Goal: Task Accomplishment & Management: Manage account settings

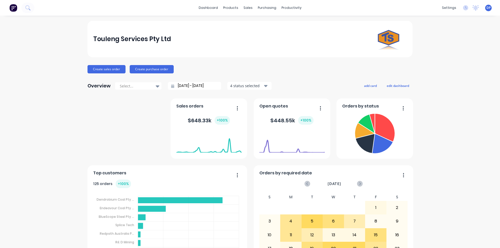
drag, startPoint x: 0, startPoint y: 0, endPoint x: 117, endPoint y: 69, distance: 135.8
click at [117, 69] on button "Create sales order" at bounding box center [106, 69] width 38 height 8
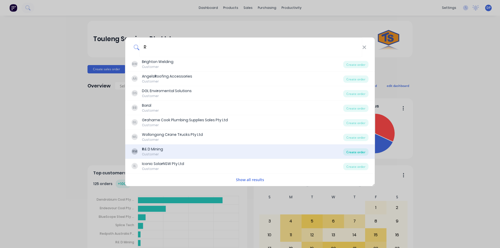
type input "R"
click at [365, 150] on div "Create order" at bounding box center [355, 151] width 25 height 7
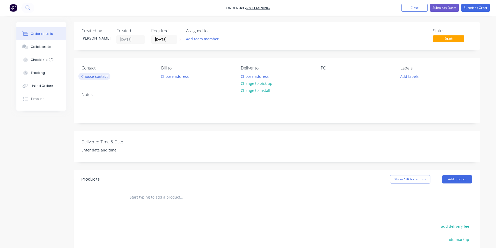
click at [93, 78] on button "Choose contact" at bounding box center [94, 76] width 32 height 7
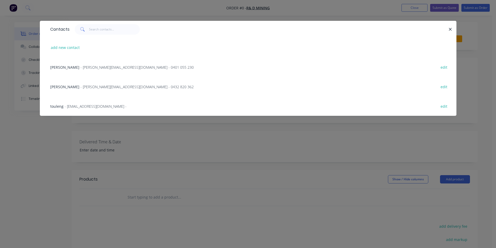
click at [80, 65] on span "- [PERSON_NAME][EMAIL_ADDRESS][DOMAIN_NAME] - 0401 055 230" at bounding box center [136, 67] width 113 height 5
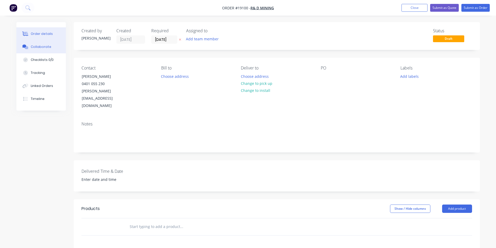
click at [35, 47] on div "Collaborate" at bounding box center [41, 47] width 21 height 5
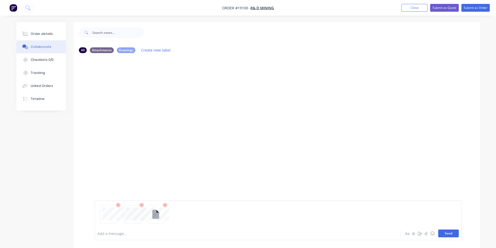
click at [452, 237] on button "Send" at bounding box center [448, 234] width 21 height 8
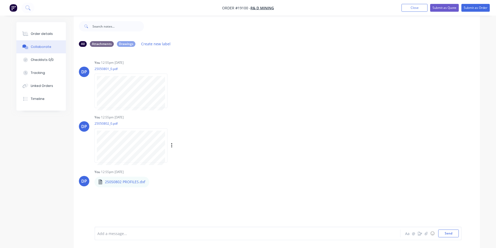
scroll to position [8, 0]
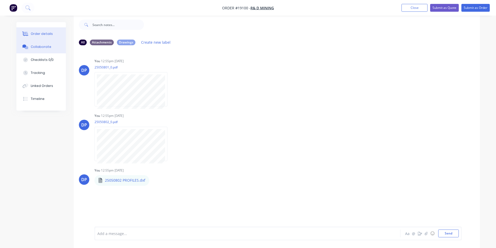
click at [40, 32] on div "Order details" at bounding box center [42, 34] width 22 height 5
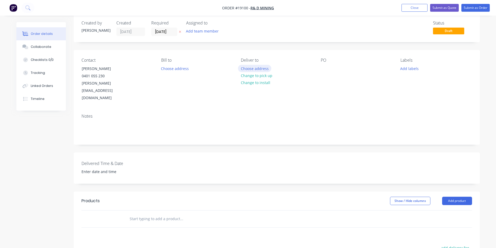
click at [256, 70] on button "Choose address" at bounding box center [254, 68] width 33 height 7
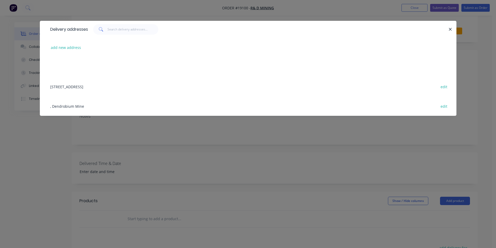
click at [387, 158] on div "Delivery addresses add new address [STREET_ADDRESS] edit , Dendrobium Mine edit" at bounding box center [248, 124] width 496 height 248
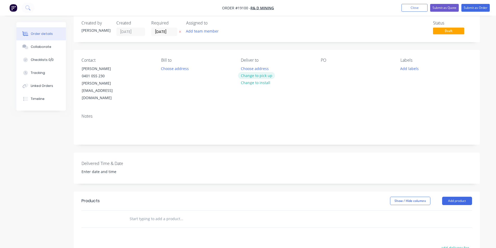
click at [266, 75] on button "Change to pick up" at bounding box center [256, 75] width 37 height 7
click at [455, 197] on button "Add product" at bounding box center [457, 201] width 30 height 8
click at [441, 221] on div "Basic product" at bounding box center [447, 225] width 40 height 8
drag, startPoint x: 117, startPoint y: 213, endPoint x: 130, endPoint y: 213, distance: 13.0
click at [117, 225] on icon "button" at bounding box center [117, 227] width 5 height 5
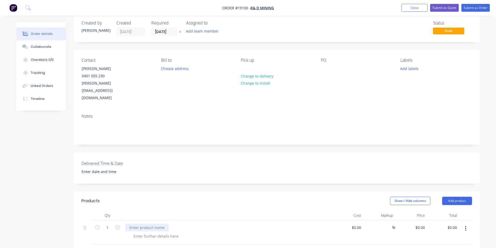
type input "2"
click at [144, 224] on div at bounding box center [146, 228] width 43 height 8
type input "0"
click at [417, 221] on div "0 $0.00" at bounding box center [411, 233] width 32 height 24
type input "$0.00"
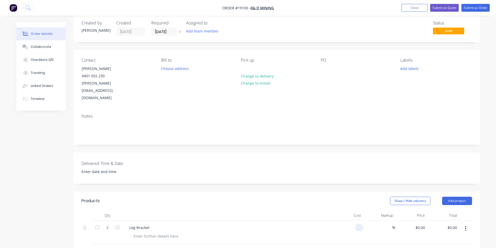
click at [356, 224] on div at bounding box center [359, 228] width 8 height 8
type input "$0.00"
click at [420, 224] on div "0 0" at bounding box center [423, 228] width 8 height 8
type input "$688.50"
type input "$1,377.00"
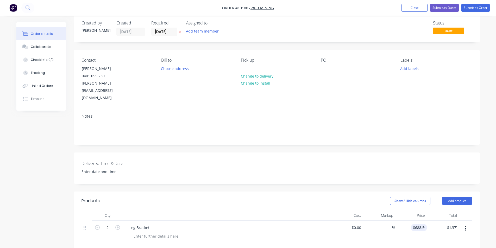
click at [348, 153] on div "Delivered Time & Date" at bounding box center [277, 168] width 406 height 31
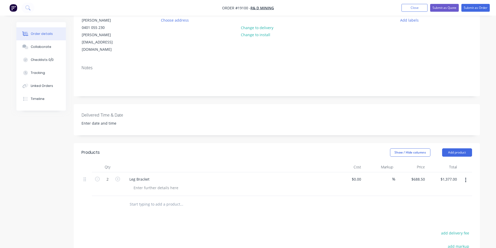
scroll to position [60, 0]
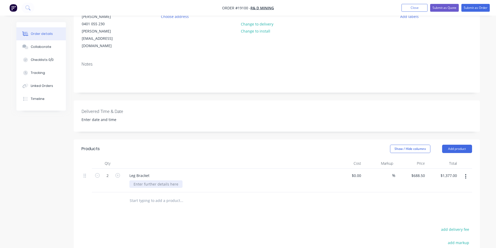
click at [151, 180] on div at bounding box center [155, 184] width 53 height 8
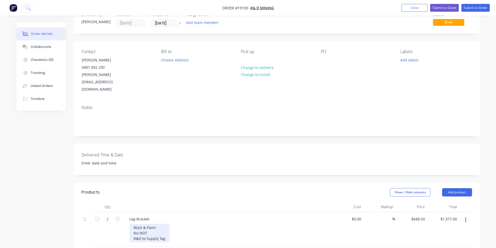
scroll to position [0, 0]
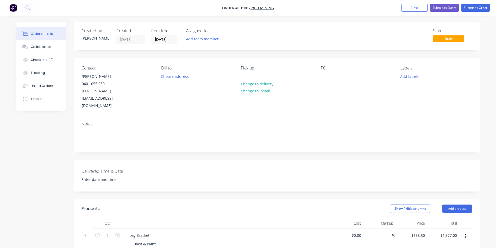
click at [314, 134] on div "Notes" at bounding box center [277, 134] width 406 height 35
click at [475, 7] on button "Submit as Order" at bounding box center [475, 8] width 28 height 8
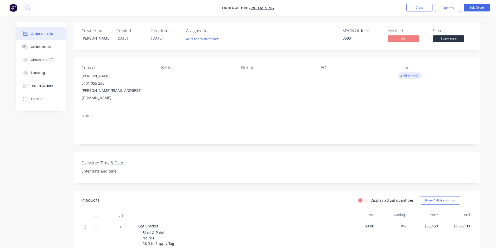
click at [411, 77] on button "Add labels" at bounding box center [410, 75] width 24 height 7
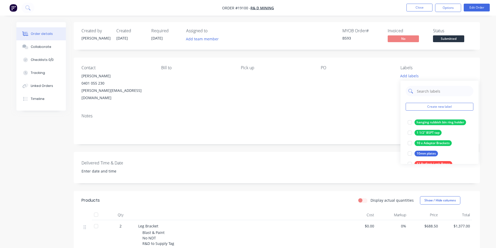
click at [428, 89] on input "text" at bounding box center [443, 91] width 54 height 10
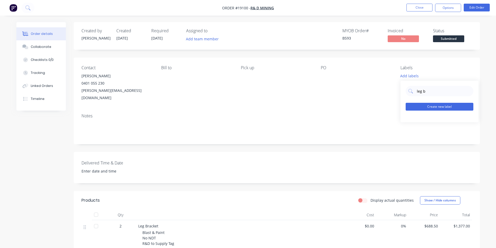
type input "leg b"
click at [445, 110] on button "Create new label" at bounding box center [440, 107] width 68 height 8
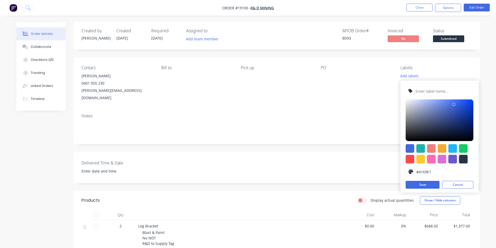
click at [466, 159] on div at bounding box center [463, 159] width 9 height 9
type input "#273444"
click at [441, 94] on input "text" at bounding box center [442, 91] width 55 height 10
type input ":"
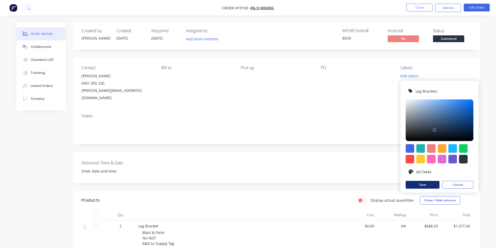
type input "Leg Brackets"
click at [428, 186] on button "Save" at bounding box center [423, 185] width 34 height 8
click at [233, 100] on div "Contact [PERSON_NAME] [PHONE_NUMBER] [PERSON_NAME][EMAIL_ADDRESS][DOMAIN_NAME] …" at bounding box center [277, 84] width 406 height 52
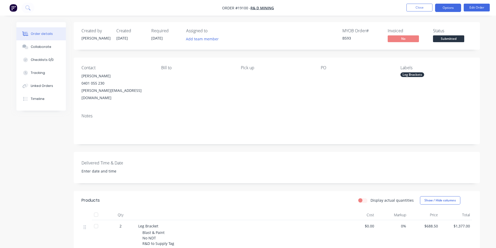
click at [447, 12] on button "Options" at bounding box center [448, 8] width 26 height 8
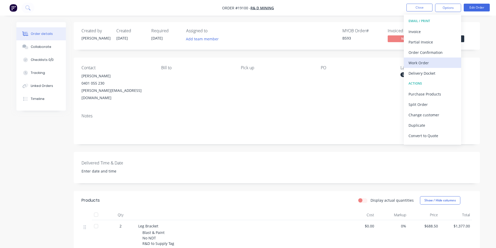
click at [422, 66] on div "Work Order" at bounding box center [433, 63] width 48 height 8
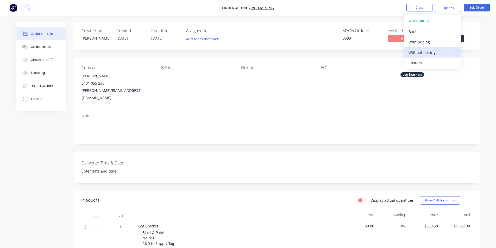
click at [426, 52] on div "Without pricing" at bounding box center [433, 53] width 48 height 8
click at [260, 90] on div "Pick up" at bounding box center [276, 83] width 71 height 36
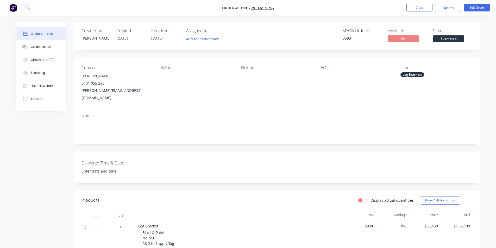
click at [14, 11] on img "button" at bounding box center [13, 8] width 8 height 8
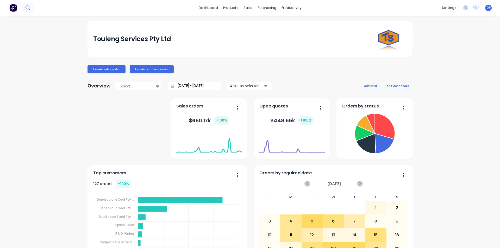
click at [30, 10] on button at bounding box center [27, 8] width 13 height 10
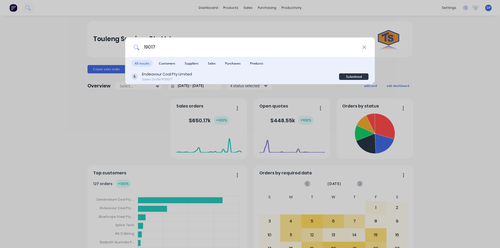
type input "19017"
click at [191, 74] on div "Endeavour Coal Pty Limited" at bounding box center [167, 74] width 50 height 5
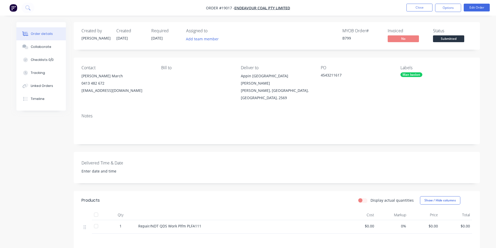
click at [449, 40] on span "Submitted" at bounding box center [448, 38] width 31 height 7
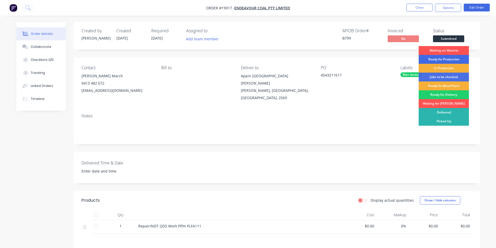
click at [448, 59] on div "Ready for Production" at bounding box center [444, 59] width 50 height 9
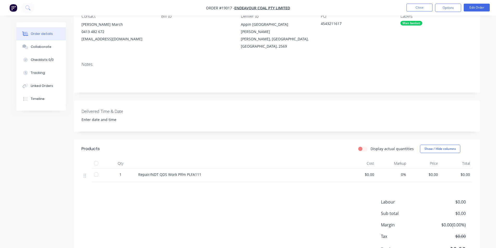
scroll to position [52, 0]
click at [483, 7] on button "Edit Order" at bounding box center [477, 8] width 26 height 8
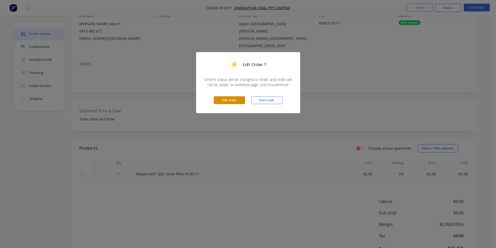
click at [236, 103] on button "Edit Order" at bounding box center [229, 100] width 31 height 8
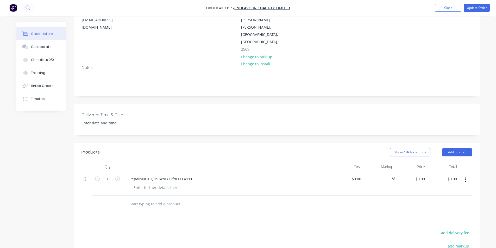
scroll to position [78, 0]
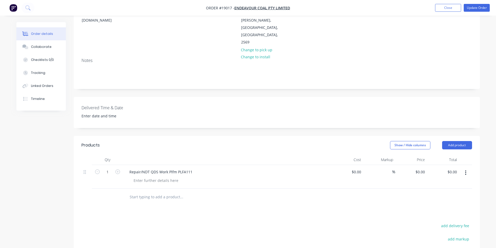
click at [152, 165] on div "Repair/NDT QDS Work Plfm PLFA111" at bounding box center [227, 177] width 208 height 24
click at [152, 177] on div at bounding box center [155, 181] width 53 height 8
click at [266, 155] on div at bounding box center [227, 160] width 208 height 10
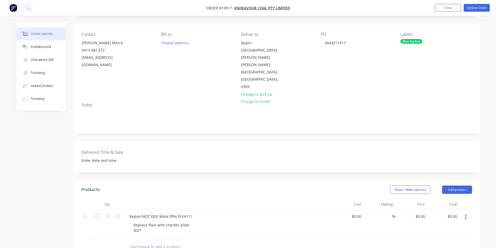
scroll to position [0, 0]
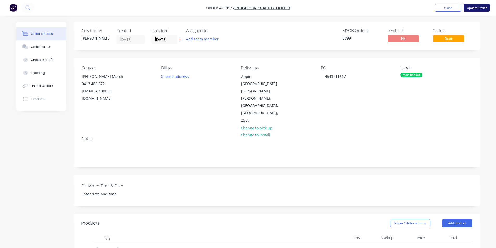
click at [476, 11] on button "Update Order" at bounding box center [477, 8] width 26 height 8
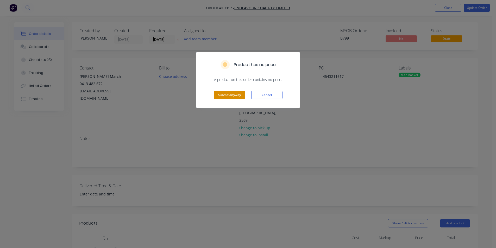
click at [235, 93] on button "Submit anyway" at bounding box center [229, 95] width 31 height 8
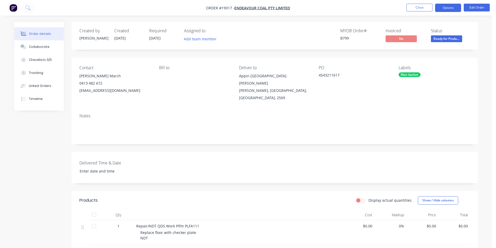
click at [448, 11] on button "Options" at bounding box center [448, 8] width 26 height 8
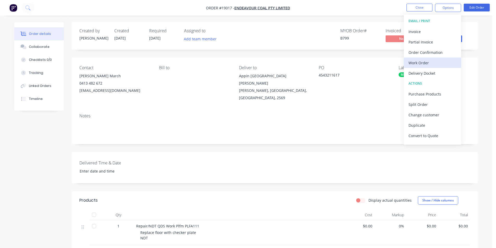
click at [423, 66] on div "Work Order" at bounding box center [433, 63] width 48 height 8
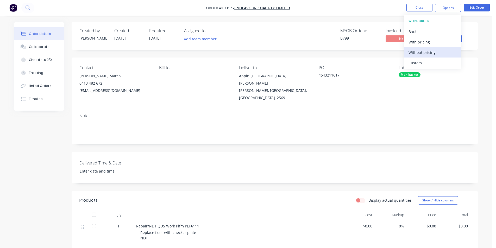
click at [415, 55] on div "Without pricing" at bounding box center [433, 53] width 48 height 8
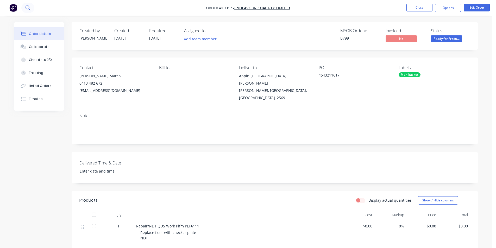
click at [29, 7] on icon at bounding box center [27, 7] width 5 height 5
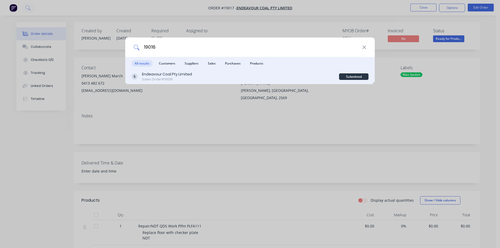
type input "19016"
click at [169, 74] on div "Endeavour Coal Pty Limited" at bounding box center [167, 74] width 50 height 5
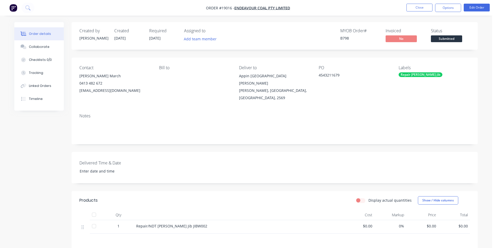
click at [454, 38] on span "Submitted" at bounding box center [446, 38] width 31 height 7
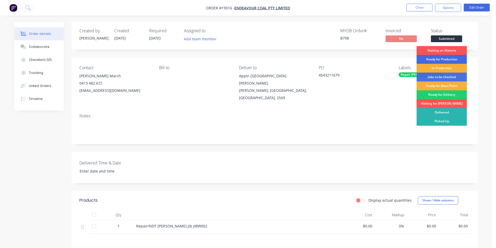
click at [439, 60] on div "Ready for Production" at bounding box center [442, 59] width 50 height 9
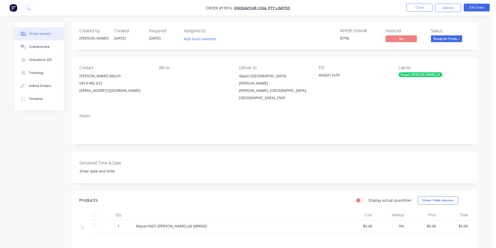
click at [14, 7] on img "button" at bounding box center [13, 8] width 8 height 8
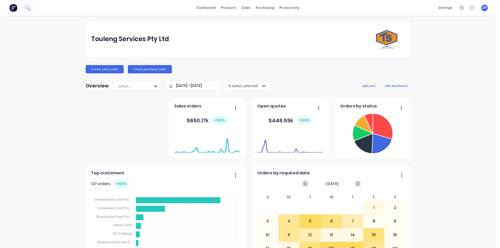
click at [29, 7] on icon at bounding box center [27, 7] width 4 height 4
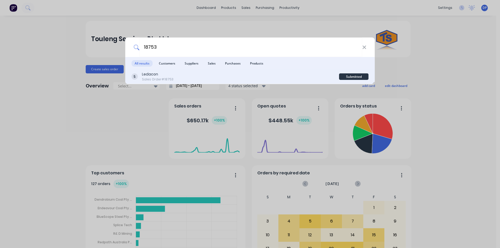
type input "18753"
click at [193, 79] on div "Ledacon Sales Order #18753" at bounding box center [236, 77] width 208 height 10
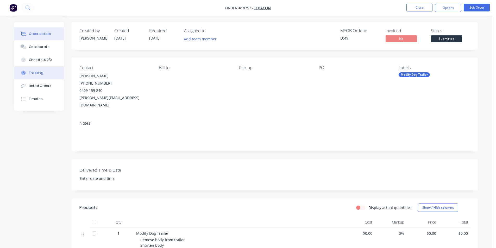
click at [47, 71] on button "Tracking" at bounding box center [38, 72] width 49 height 13
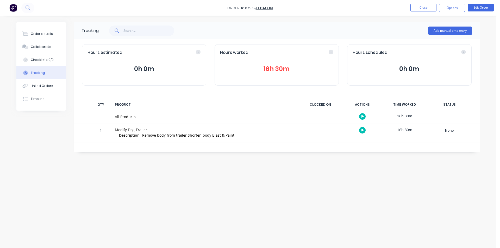
click at [273, 69] on button "16h 30m" at bounding box center [276, 69] width 113 height 10
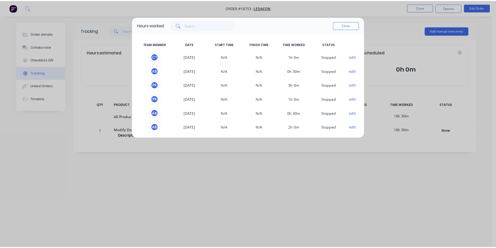
scroll to position [30, 0]
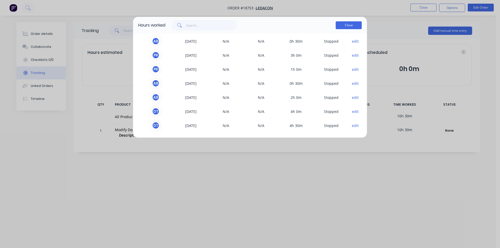
click at [352, 24] on button "Close" at bounding box center [349, 25] width 26 height 8
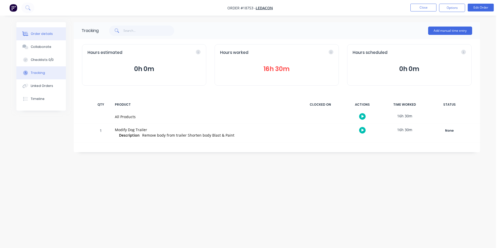
click at [36, 29] on button "Order details" at bounding box center [40, 33] width 49 height 13
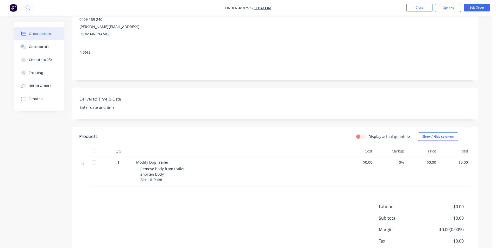
scroll to position [78, 0]
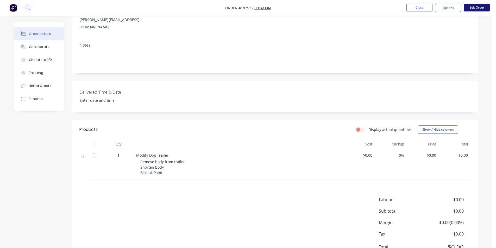
click at [476, 7] on button "Edit Order" at bounding box center [477, 8] width 26 height 8
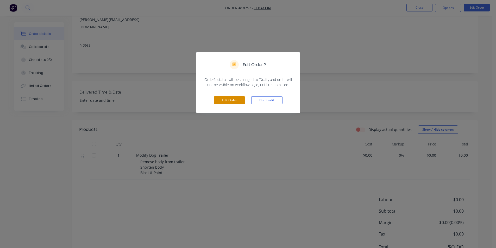
click at [227, 103] on button "Edit Order" at bounding box center [229, 100] width 31 height 8
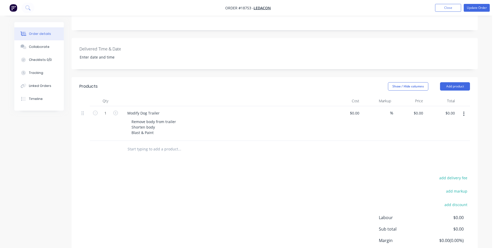
scroll to position [130, 0]
click at [153, 117] on div "Remove body from trailer Shorten body Blast & Paint" at bounding box center [154, 126] width 54 height 18
drag, startPoint x: 157, startPoint y: 116, endPoint x: 126, endPoint y: 112, distance: 31.3
click at [126, 112] on div "Modify Dog Trailer Remove body from trailer Shorten body Blast & Paint" at bounding box center [225, 123] width 208 height 35
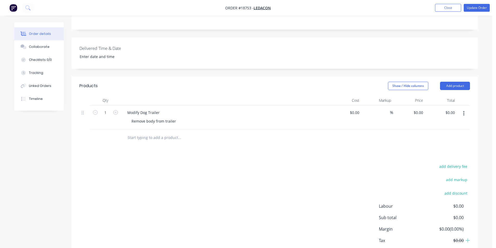
click at [230, 109] on div "Modify Dog Trailer" at bounding box center [225, 113] width 204 height 8
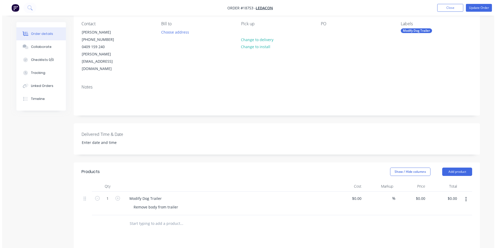
scroll to position [0, 0]
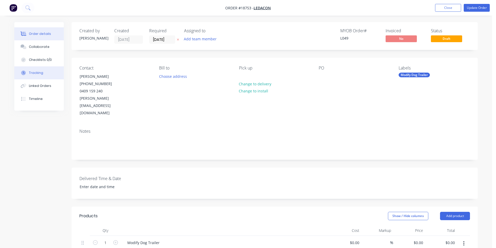
click at [47, 77] on button "Tracking" at bounding box center [38, 72] width 49 height 13
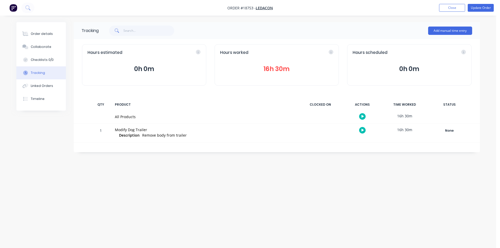
click at [273, 70] on button "16h 30m" at bounding box center [276, 69] width 113 height 10
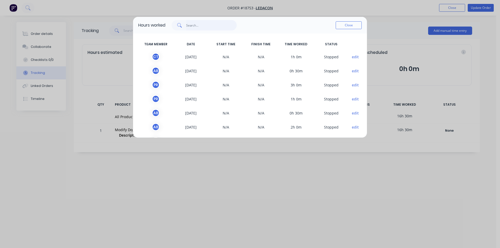
click at [212, 26] on input "text" at bounding box center [211, 25] width 51 height 10
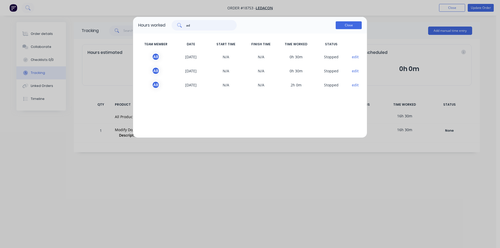
type input "ad"
click at [352, 27] on button "Close" at bounding box center [349, 25] width 26 height 8
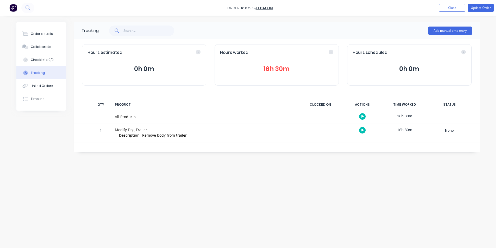
click at [285, 70] on button "16h 30m" at bounding box center [276, 69] width 113 height 10
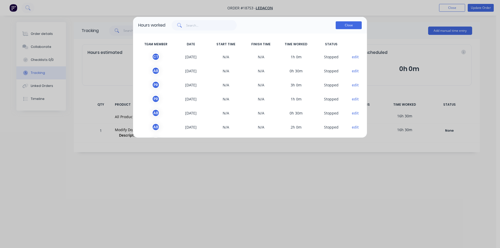
click at [341, 26] on button "Close" at bounding box center [349, 25] width 26 height 8
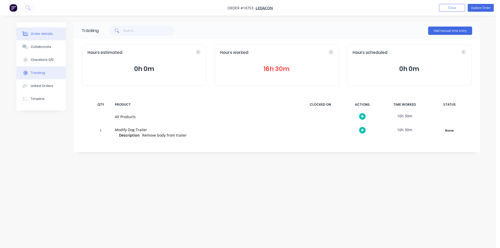
click at [36, 31] on button "Order details" at bounding box center [40, 33] width 49 height 13
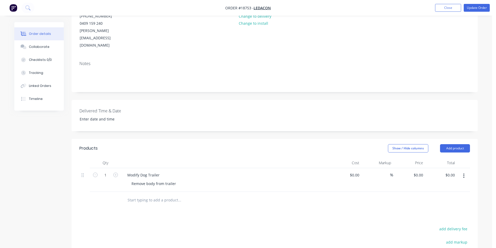
scroll to position [78, 0]
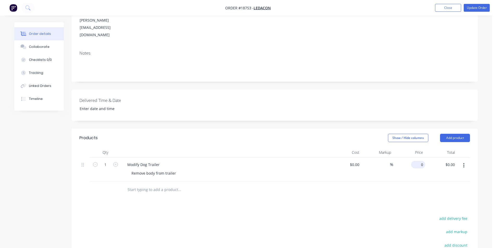
click at [415, 158] on div "0 $0.00" at bounding box center [409, 170] width 32 height 24
type input "$1,000.00"
click at [378, 166] on div "%" at bounding box center [377, 170] width 32 height 24
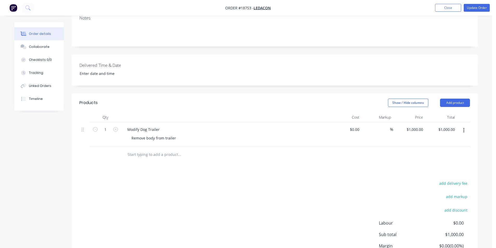
scroll to position [147, 0]
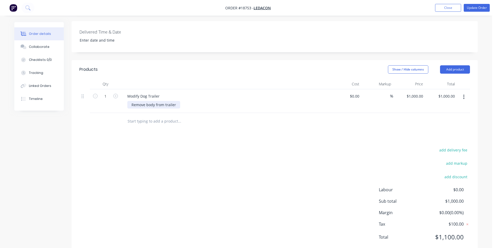
click at [178, 101] on div "Remove body from trailer" at bounding box center [153, 105] width 53 height 8
click at [243, 113] on div at bounding box center [214, 121] width 187 height 17
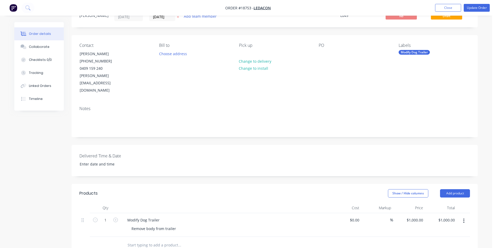
scroll to position [16, 0]
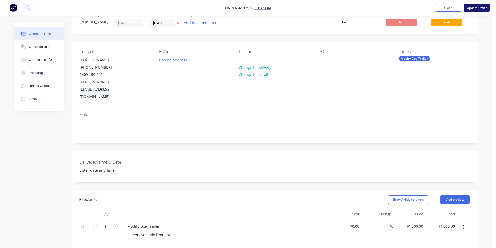
click at [482, 4] on button "Update Order" at bounding box center [477, 8] width 26 height 8
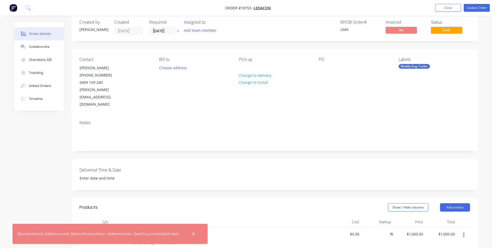
scroll to position [0, 0]
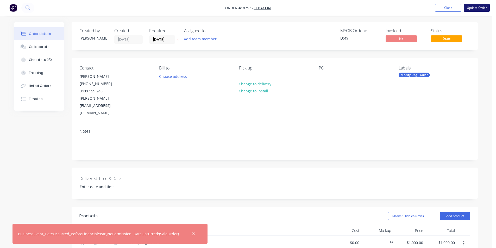
click at [480, 7] on button "Update Order" at bounding box center [477, 8] width 26 height 8
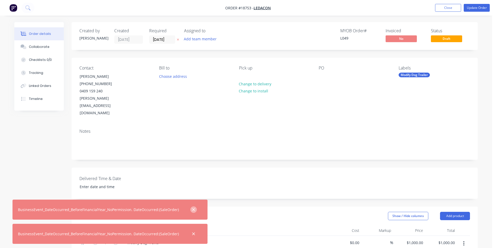
click at [192, 210] on icon "button" at bounding box center [193, 209] width 3 height 3
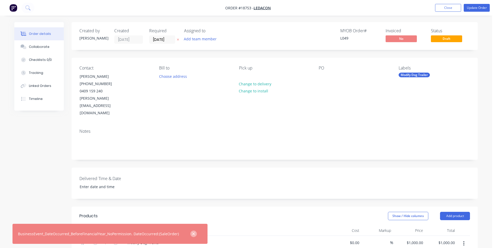
click at [192, 233] on icon "button" at bounding box center [193, 234] width 3 height 3
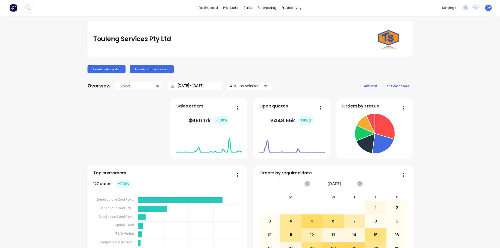
click at [484, 235] on div "Touleng Services Pty Ltd Create sales order Create purchase order Overview Sele…" at bounding box center [250, 157] width 500 height 272
click at [460, 153] on div "Touleng Services Pty Ltd Create sales order Create purchase order Overview Sele…" at bounding box center [250, 157] width 500 height 272
